Goal: Task Accomplishment & Management: Use online tool/utility

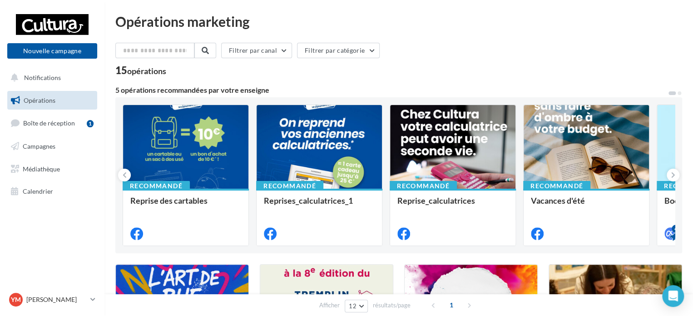
click at [40, 135] on ul "Opérations Boîte de réception 1 Campagnes Médiathèque Calendrier" at bounding box center [52, 145] width 97 height 117
click at [47, 125] on span "Boîte de réception" at bounding box center [49, 123] width 52 height 8
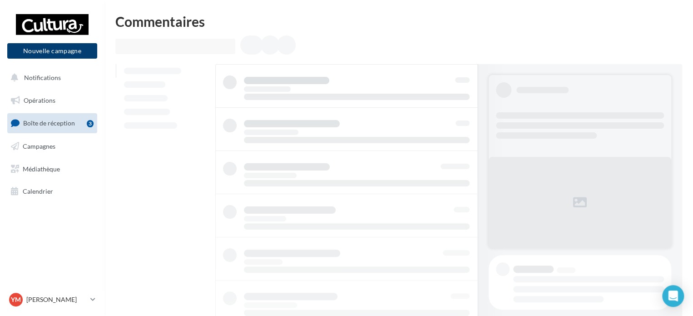
click at [58, 53] on button "Nouvelle campagne" at bounding box center [52, 50] width 90 height 15
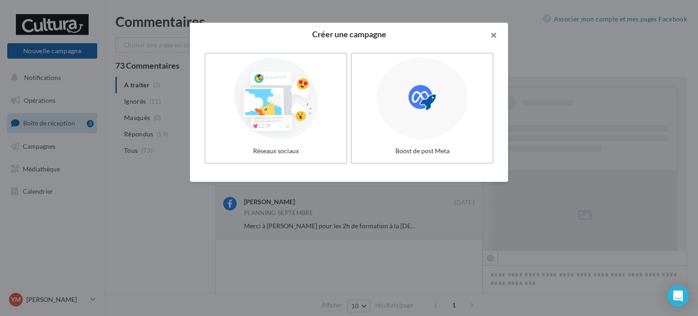
click at [492, 36] on button "button" at bounding box center [489, 36] width 36 height 27
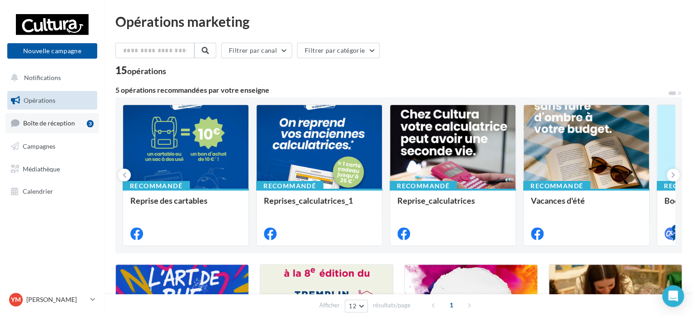
click at [41, 121] on span "Boîte de réception" at bounding box center [49, 123] width 52 height 8
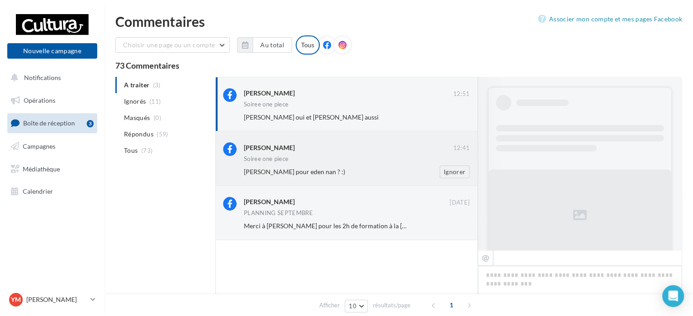
scroll to position [308, 0]
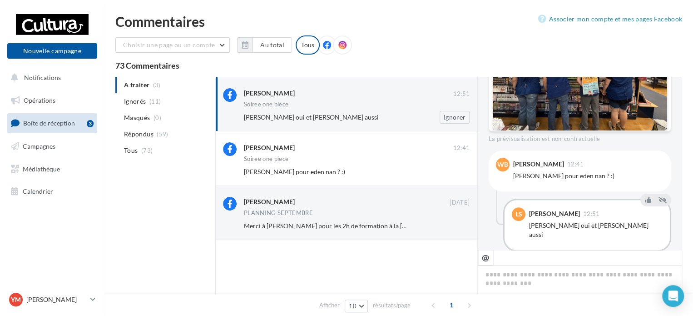
click at [303, 112] on div "Wendy Belle oui et Kellian aussi Ignorer" at bounding box center [360, 117] width 233 height 13
click at [55, 101] on link "Opérations" at bounding box center [52, 100] width 94 height 19
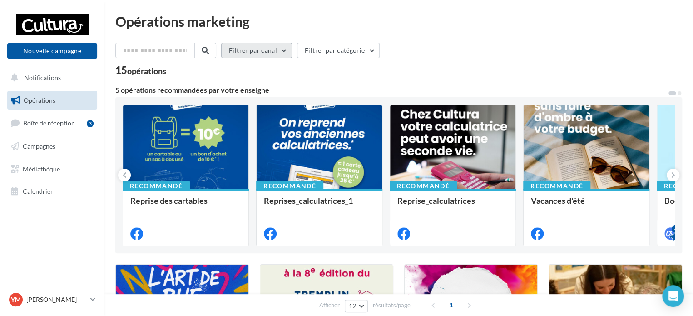
click at [285, 50] on button "Filtrer par canal" at bounding box center [256, 50] width 71 height 15
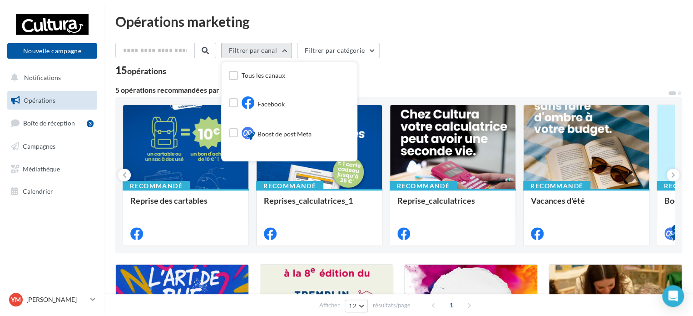
click at [285, 50] on button "Filtrer par canal" at bounding box center [256, 50] width 71 height 15
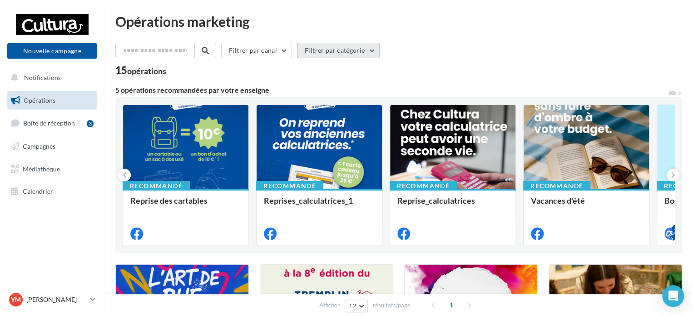
click at [356, 45] on button "Filtrer par catégorie" at bounding box center [338, 50] width 83 height 15
click at [46, 148] on span "Campagnes" at bounding box center [39, 146] width 33 height 8
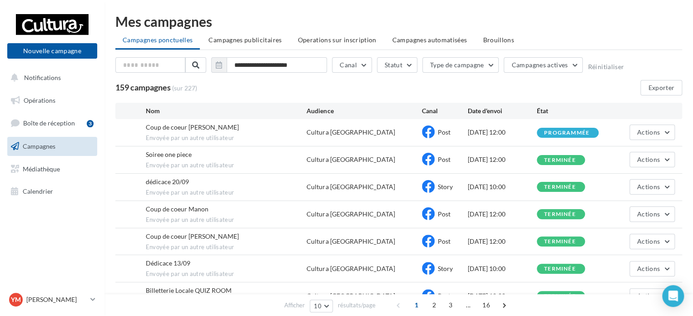
click at [178, 125] on span "Coup de coeur [PERSON_NAME]" at bounding box center [192, 127] width 93 height 8
click at [670, 133] on button "Actions" at bounding box center [651, 131] width 45 height 15
click at [197, 136] on span "Envoyée par un autre utilisateur" at bounding box center [226, 138] width 161 height 8
click at [191, 133] on div "Coup de coeur [PERSON_NAME] Envoyée par un autre utilisateur" at bounding box center [226, 133] width 161 height 20
click at [190, 132] on div "Coup de coeur [PERSON_NAME] Envoyée par un autre utilisateur" at bounding box center [226, 133] width 161 height 20
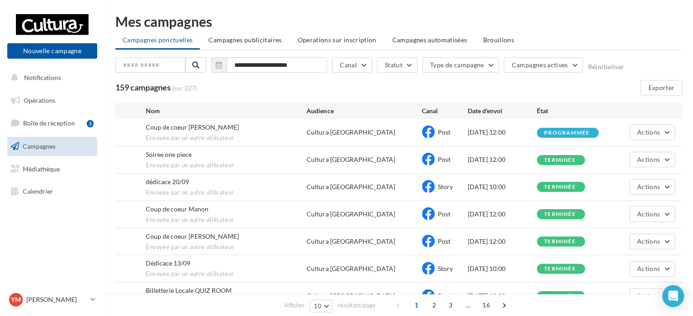
click at [461, 131] on div "Post" at bounding box center [445, 132] width 46 height 14
click at [447, 131] on span "Post" at bounding box center [444, 132] width 13 height 8
click at [446, 131] on span "Post" at bounding box center [444, 132] width 13 height 8
click at [196, 150] on div "Soiree one piece Envoyée par un autre utilisateur" at bounding box center [226, 160] width 161 height 20
click at [56, 166] on span "Médiathèque" at bounding box center [41, 168] width 37 height 8
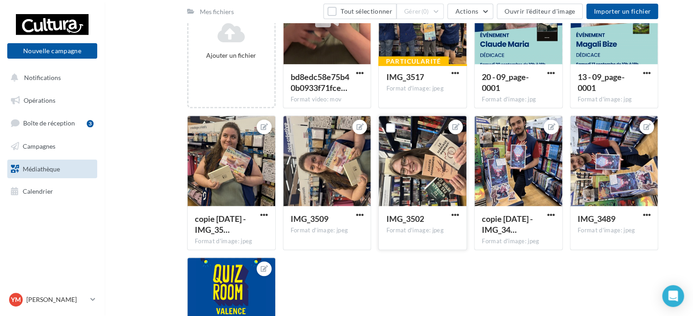
scroll to position [182, 0]
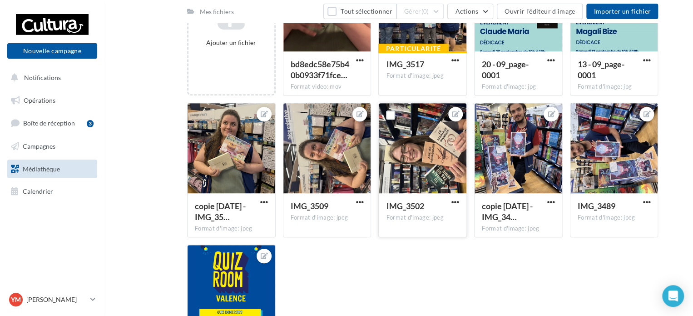
click at [439, 167] on div at bounding box center [423, 148] width 88 height 91
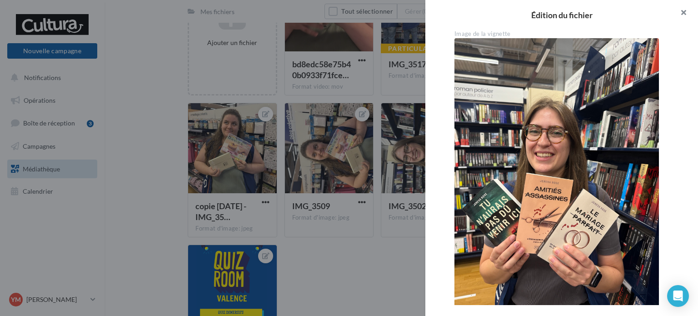
click at [686, 14] on button "button" at bounding box center [679, 13] width 36 height 27
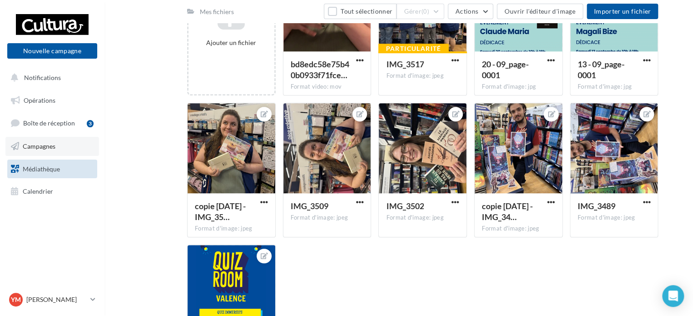
click at [50, 149] on span "Campagnes" at bounding box center [39, 146] width 33 height 8
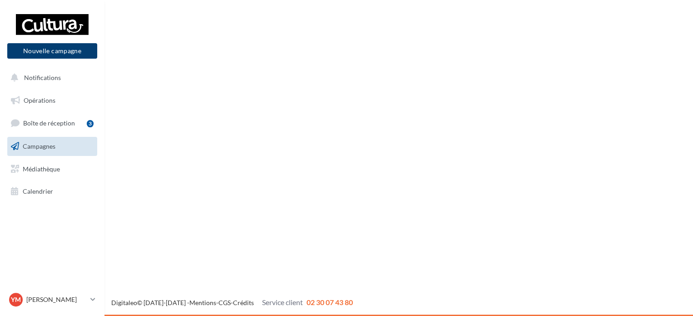
click at [66, 54] on button "Nouvelle campagne" at bounding box center [52, 50] width 90 height 15
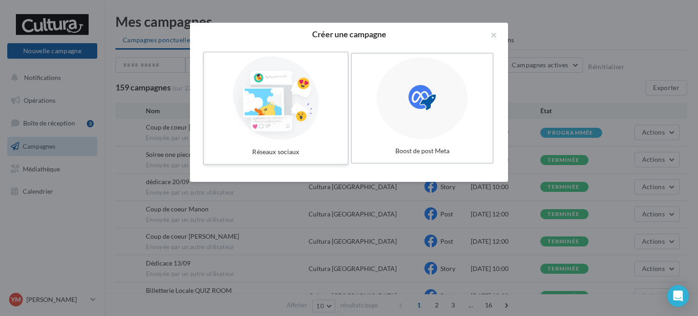
click at [301, 122] on div at bounding box center [276, 98] width 136 height 84
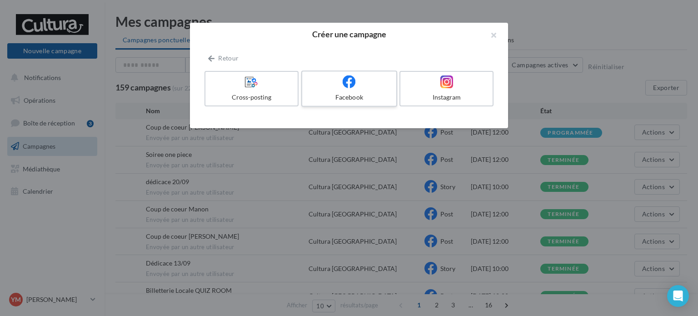
drag, startPoint x: 368, startPoint y: 94, endPoint x: 507, endPoint y: 188, distance: 167.8
click at [368, 94] on div "Facebook" at bounding box center [349, 97] width 86 height 9
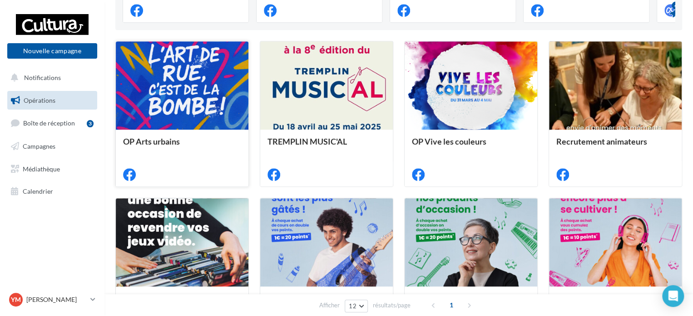
scroll to position [165, 0]
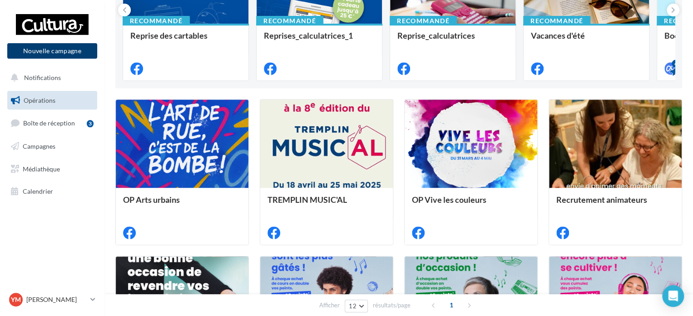
click at [58, 52] on button "Nouvelle campagne" at bounding box center [52, 50] width 90 height 15
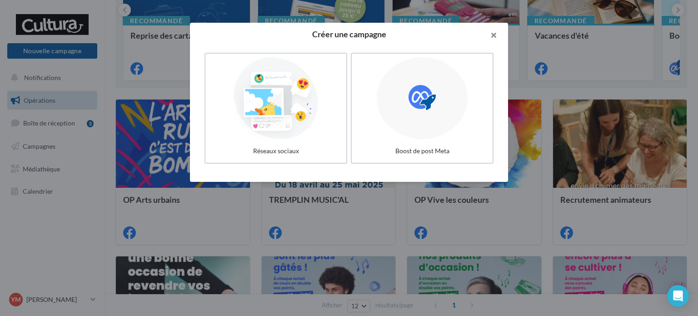
click at [494, 35] on button "button" at bounding box center [489, 36] width 36 height 27
